Goal: Task Accomplishment & Management: Manage account settings

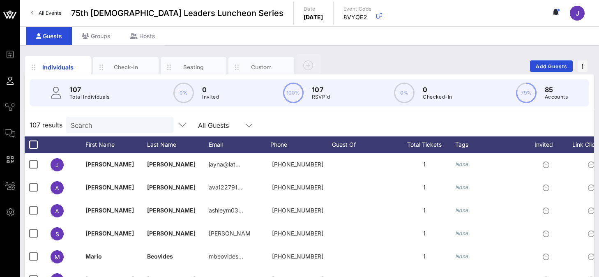
click at [576, 15] on span "J" at bounding box center [577, 13] width 4 height 8
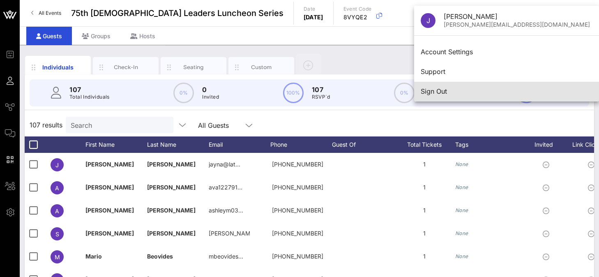
click at [439, 93] on div "Sign Out" at bounding box center [506, 91] width 172 height 8
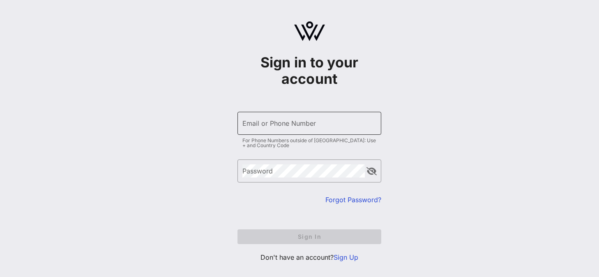
click at [269, 130] on div "Email or Phone Number" at bounding box center [309, 123] width 134 height 23
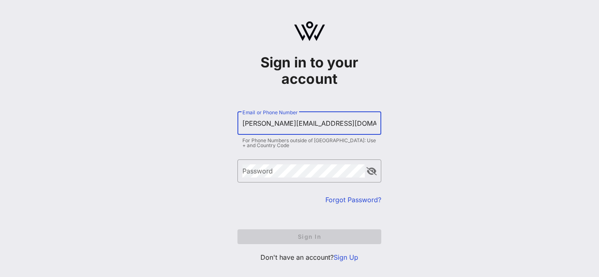
type input "[PERSON_NAME][EMAIL_ADDRESS][DOMAIN_NAME]"
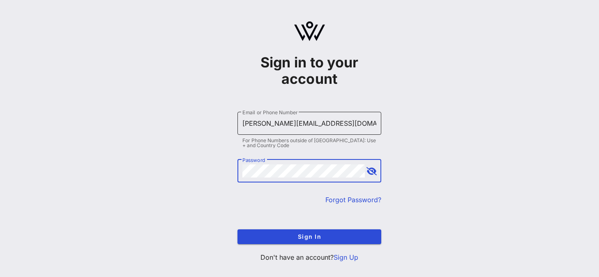
click at [237, 229] on button "Sign In" at bounding box center [309, 236] width 144 height 15
